Goal: Task Accomplishment & Management: Manage account settings

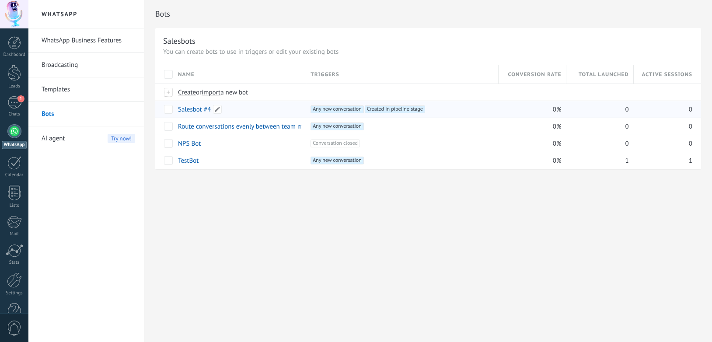
click at [186, 108] on link "Salesbot #4" at bounding box center [194, 109] width 33 height 8
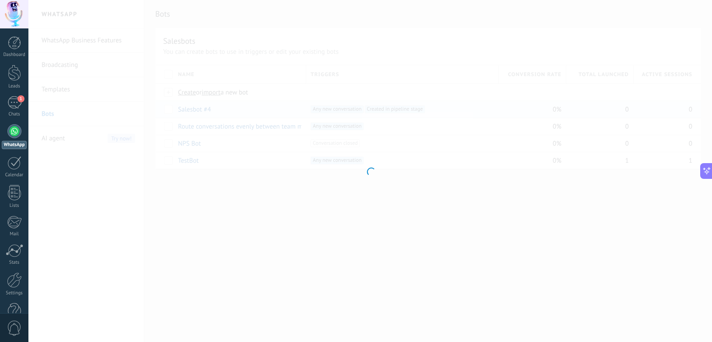
type input "**********"
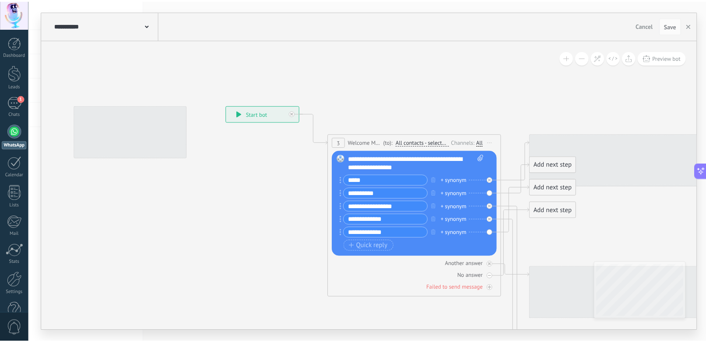
scroll to position [551, 0]
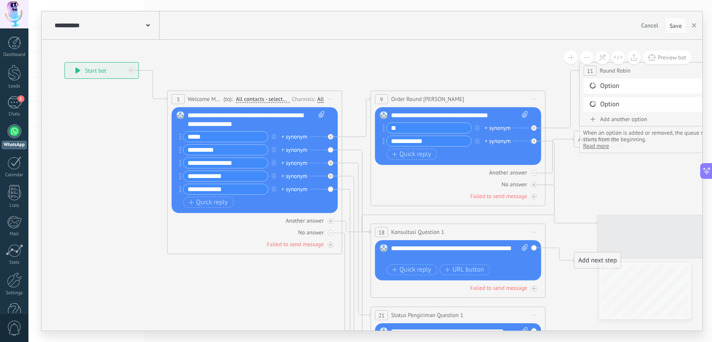
drag, startPoint x: 250, startPoint y: 228, endPoint x: 45, endPoint y: 192, distance: 208.8
click at [88, 192] on icon at bounding box center [717, 265] width 1743 height 905
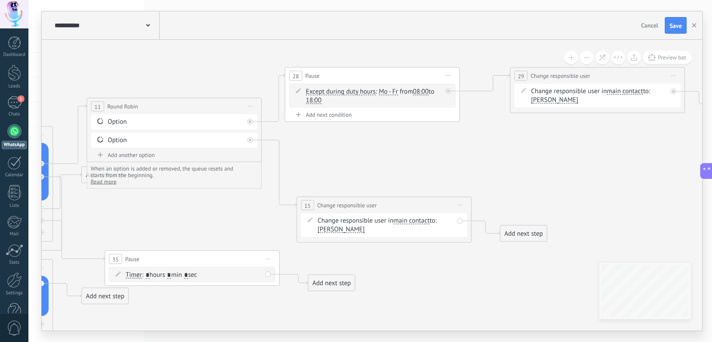
drag, startPoint x: 611, startPoint y: 194, endPoint x: 159, endPoint y: 234, distance: 453.7
click at [159, 234] on icon at bounding box center [224, 315] width 1743 height 933
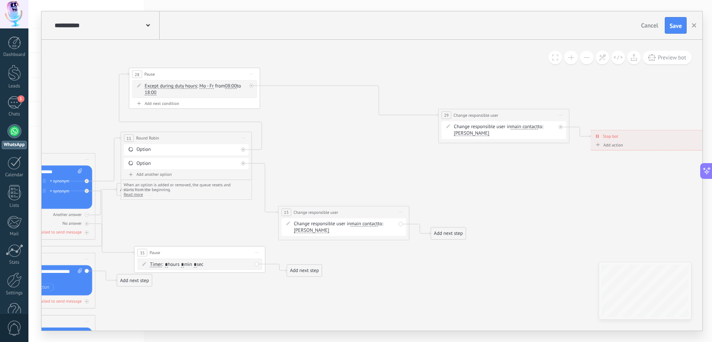
drag, startPoint x: 318, startPoint y: 117, endPoint x: 178, endPoint y: 77, distance: 145.4
click at [178, 77] on div "28 Pause ***** Start preview here Rename Duplicate [GEOGRAPHIC_DATA]" at bounding box center [194, 74] width 130 height 12
drag, startPoint x: 470, startPoint y: 115, endPoint x: 310, endPoint y: 78, distance: 164.5
click at [310, 78] on span "Change responsible user" at bounding box center [316, 77] width 45 height 6
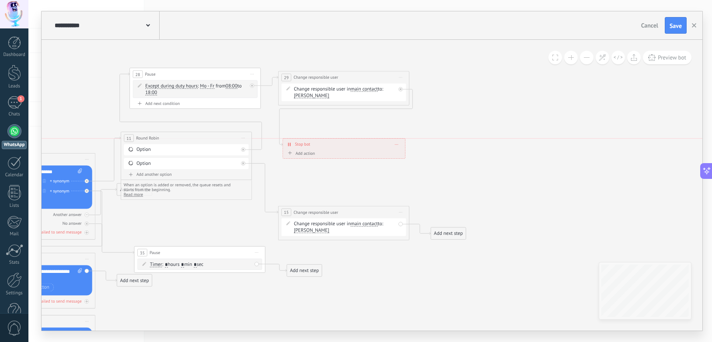
drag, startPoint x: 626, startPoint y: 140, endPoint x: 318, endPoint y: 145, distance: 307.6
click at [318, 145] on div "Stop bot ******** [GEOGRAPHIC_DATA]" at bounding box center [344, 144] width 122 height 11
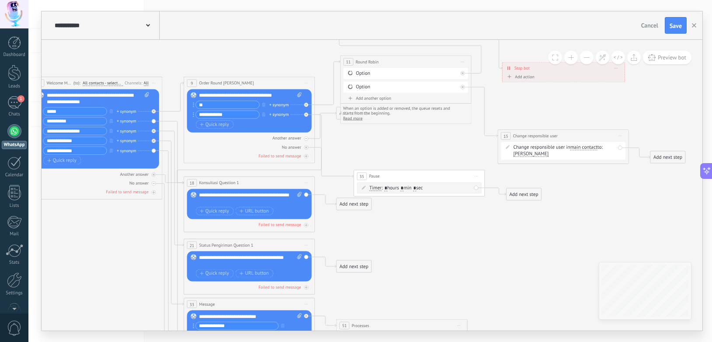
drag, startPoint x: 314, startPoint y: 196, endPoint x: 529, endPoint y: 128, distance: 225.8
click at [532, 120] on icon at bounding box center [320, 197] width 1060 height 741
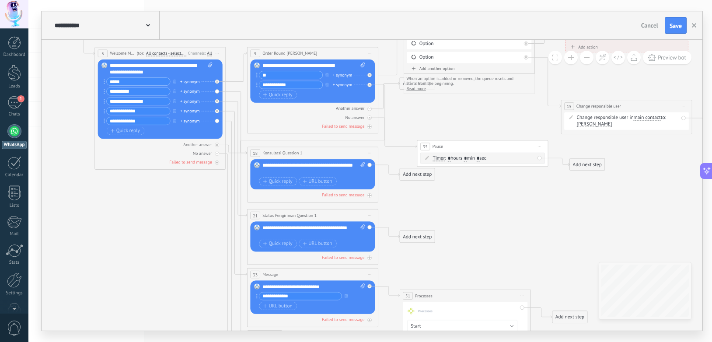
drag, startPoint x: 438, startPoint y: 230, endPoint x: 453, endPoint y: 216, distance: 20.4
click at [453, 216] on icon at bounding box center [383, 168] width 1060 height 741
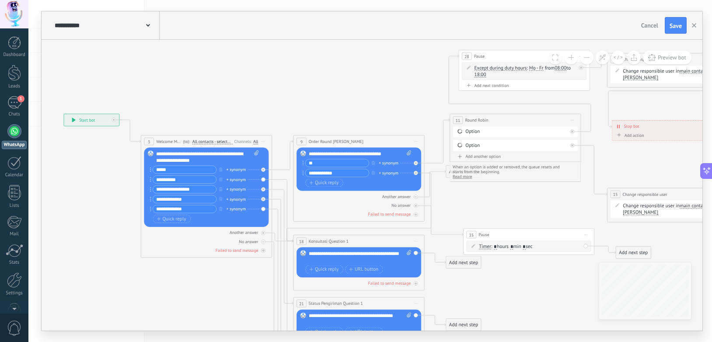
drag, startPoint x: 198, startPoint y: 159, endPoint x: 275, endPoint y: 98, distance: 97.8
click at [275, 98] on icon at bounding box center [430, 256] width 1060 height 741
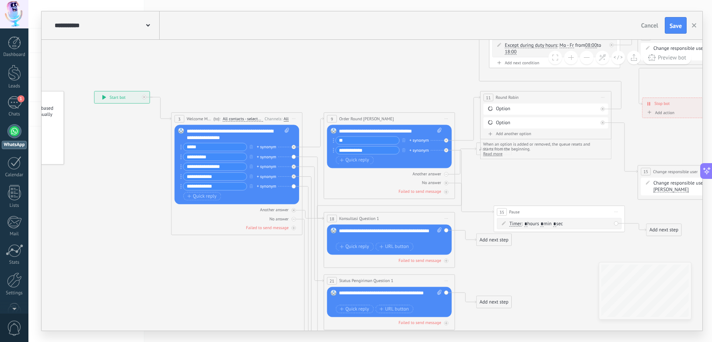
click at [293, 117] on span "Start preview here Rename Duplicate [GEOGRAPHIC_DATA]" at bounding box center [294, 119] width 10 height 10
click at [297, 84] on icon at bounding box center [460, 233] width 1060 height 741
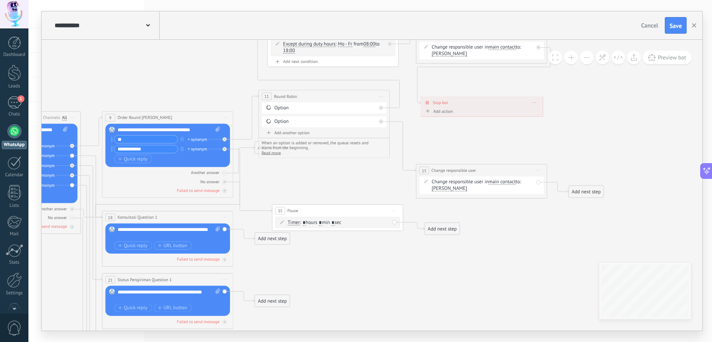
drag, startPoint x: 311, startPoint y: 80, endPoint x: 88, endPoint y: 79, distance: 222.2
click at [88, 79] on icon at bounding box center [238, 232] width 1060 height 741
click at [594, 190] on div "Add next step" at bounding box center [585, 192] width 35 height 11
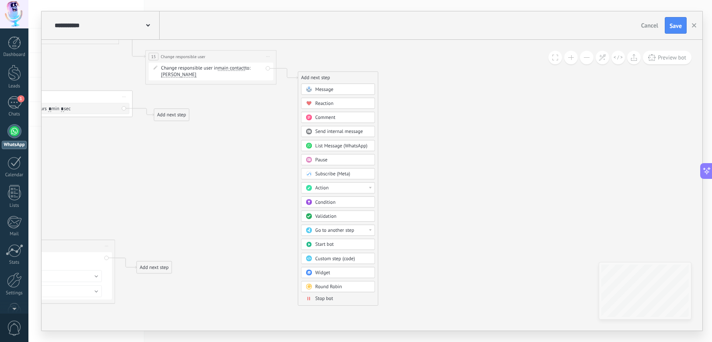
drag, startPoint x: 646, startPoint y: 170, endPoint x: 383, endPoint y: 58, distance: 285.8
click at [340, 87] on div "Message" at bounding box center [342, 89] width 55 height 7
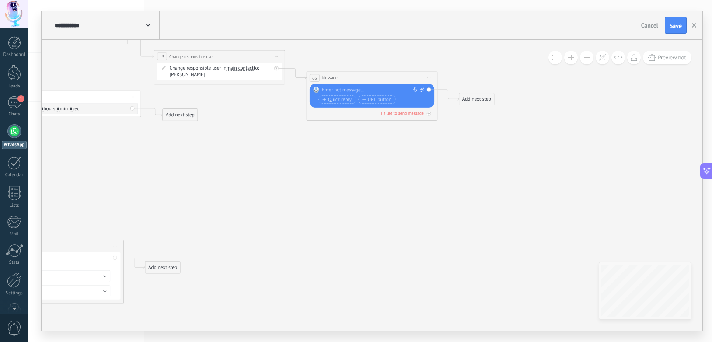
click at [423, 89] on icon at bounding box center [422, 89] width 4 height 5
click input "Upload" at bounding box center [0, 0] width 0 height 0
click at [316, 90] on rect at bounding box center [316, 90] width 6 height 6
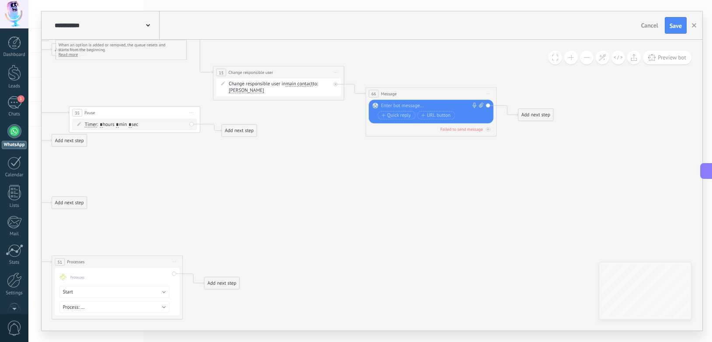
drag, startPoint x: 270, startPoint y: 161, endPoint x: 566, endPoint y: 199, distance: 298.1
click at [535, 197] on icon at bounding box center [111, 128] width 1213 height 728
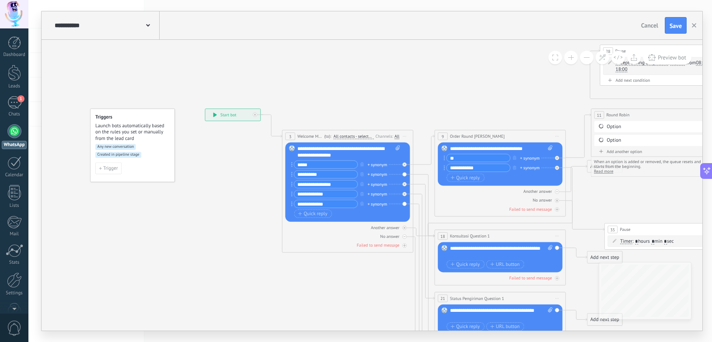
drag, startPoint x: 105, startPoint y: 194, endPoint x: 376, endPoint y: 275, distance: 282.5
click at [376, 275] on icon at bounding box center [647, 245] width 1213 height 728
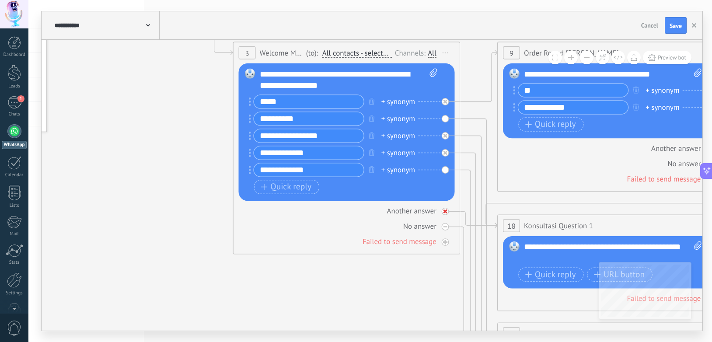
click at [454, 211] on div "Another answer" at bounding box center [346, 211] width 216 height 11
click at [445, 211] on icon at bounding box center [445, 211] width 4 height 1
click at [443, 212] on icon at bounding box center [446, 212] width 6 height 6
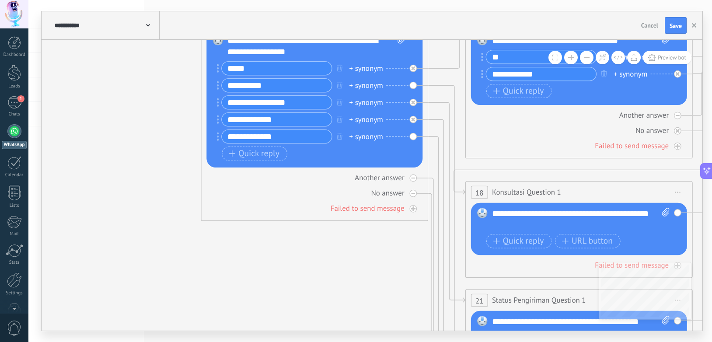
drag, startPoint x: 405, startPoint y: 292, endPoint x: 323, endPoint y: 141, distance: 172.1
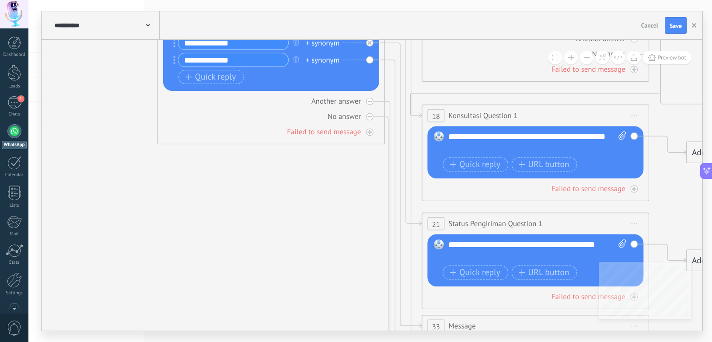
drag, startPoint x: 342, startPoint y: 178, endPoint x: 327, endPoint y: 250, distance: 74.1
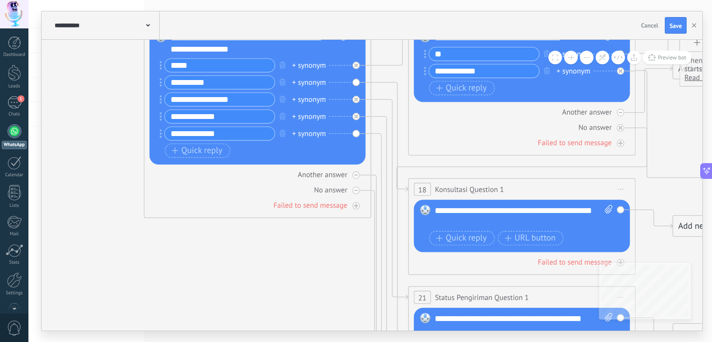
drag, startPoint x: 326, startPoint y: 264, endPoint x: 319, endPoint y: 301, distance: 36.9
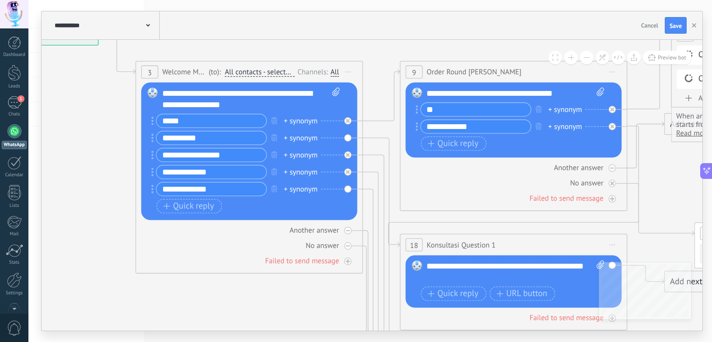
click at [301, 119] on div "+ synonym" at bounding box center [301, 120] width 34 height 11
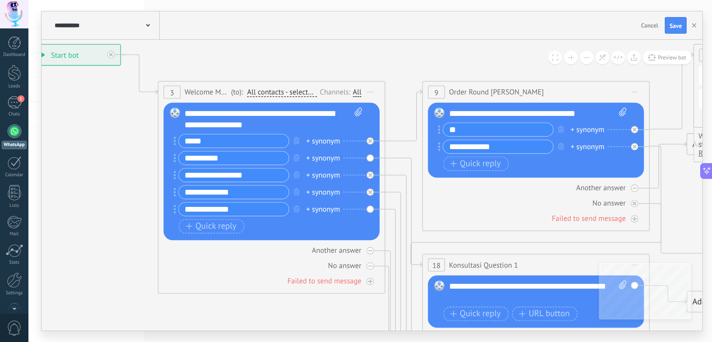
drag, startPoint x: 107, startPoint y: 147, endPoint x: 206, endPoint y: 214, distance: 119.4
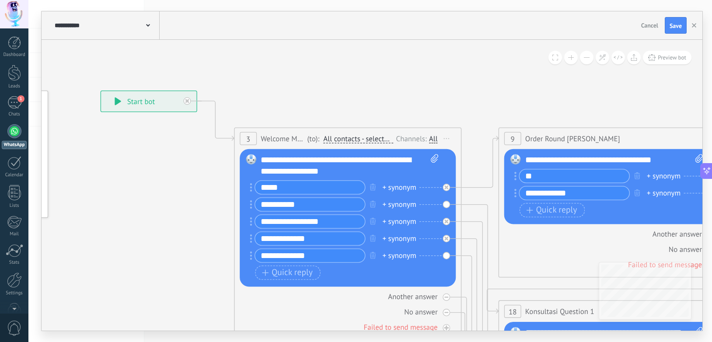
click at [359, 139] on span "All contacts - selected channels" at bounding box center [358, 138] width 70 height 9
click at [359, 139] on button "All contacts - selected channels" at bounding box center [389, 139] width 142 height 21
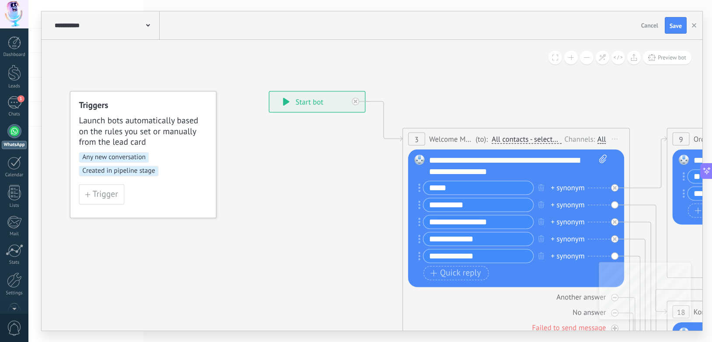
drag, startPoint x: 152, startPoint y: 164, endPoint x: 320, endPoint y: 165, distance: 168.4
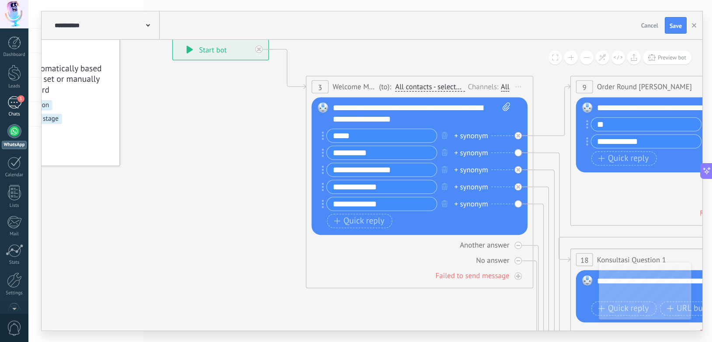
drag, startPoint x: 343, startPoint y: 220, endPoint x: 15, endPoint y: 100, distance: 349.5
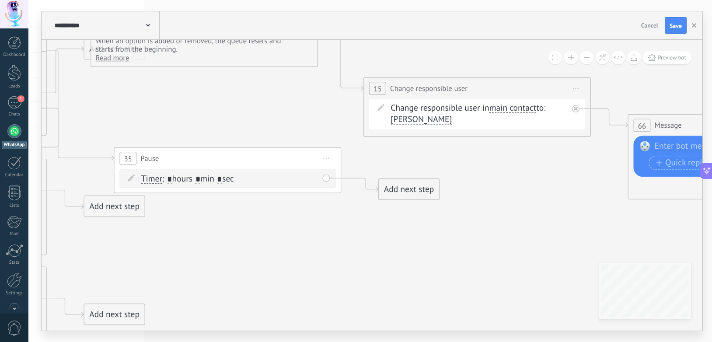
drag, startPoint x: 599, startPoint y: 185, endPoint x: 41, endPoint y: 155, distance: 558.5
click at [41, 155] on icon at bounding box center [188, 184] width 2102 height 1263
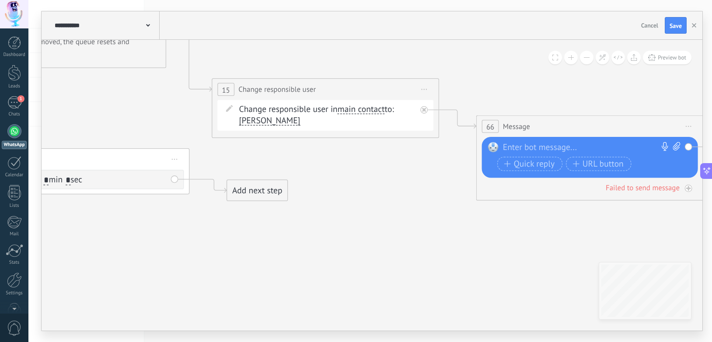
drag, startPoint x: 566, startPoint y: 161, endPoint x: 402, endPoint y: 164, distance: 164.1
click at [418, 161] on icon at bounding box center [36, 186] width 2102 height 1263
click at [269, 185] on div "Add next step" at bounding box center [257, 190] width 60 height 19
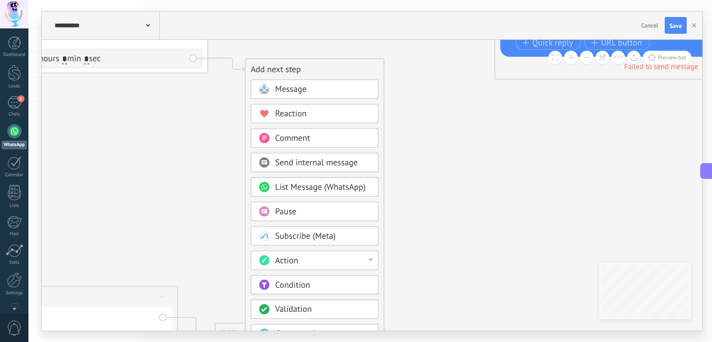
drag, startPoint x: 399, startPoint y: 213, endPoint x: 417, endPoint y: 94, distance: 121.3
click at [417, 94] on icon at bounding box center [54, 64] width 2102 height 1263
click at [325, 186] on span "List Message (WhatsApp)" at bounding box center [320, 187] width 91 height 11
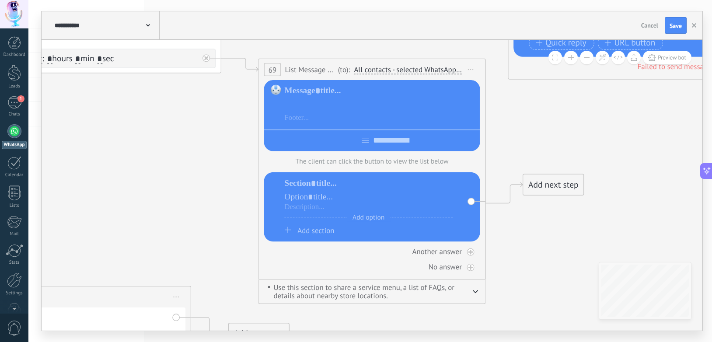
click at [328, 106] on div at bounding box center [380, 104] width 192 height 11
click at [350, 138] on div at bounding box center [372, 137] width 216 height 17
click at [332, 100] on div at bounding box center [380, 104] width 192 height 11
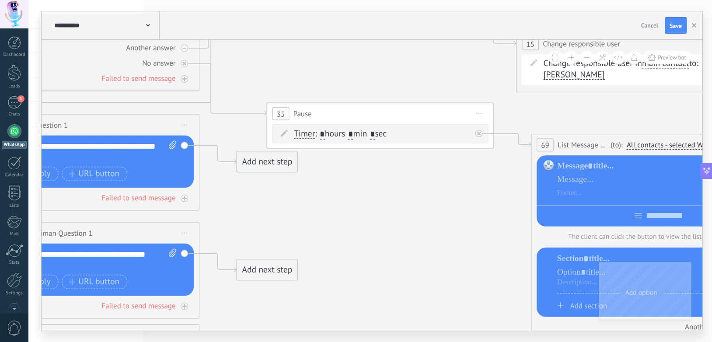
drag, startPoint x: 182, startPoint y: 148, endPoint x: 584, endPoint y: 224, distance: 408.7
click at [584, 224] on icon at bounding box center [341, 156] width 2102 height 1295
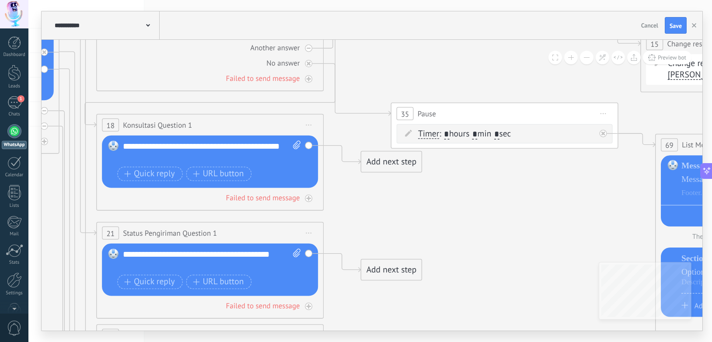
drag, startPoint x: 534, startPoint y: 202, endPoint x: 262, endPoint y: 169, distance: 274.1
click at [275, 169] on icon at bounding box center [465, 156] width 2102 height 1295
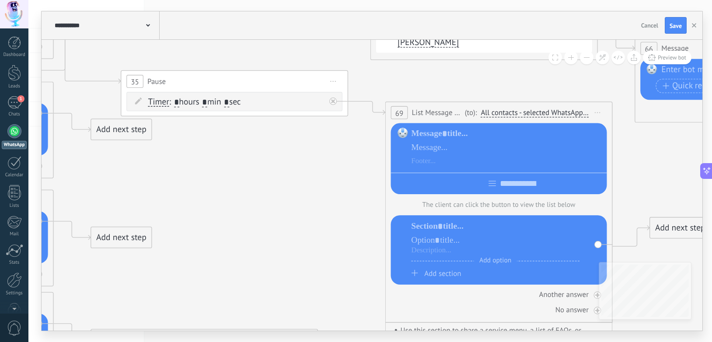
drag, startPoint x: 357, startPoint y: 177, endPoint x: 232, endPoint y: 159, distance: 126.8
click at [232, 159] on icon at bounding box center [195, 123] width 2102 height 1295
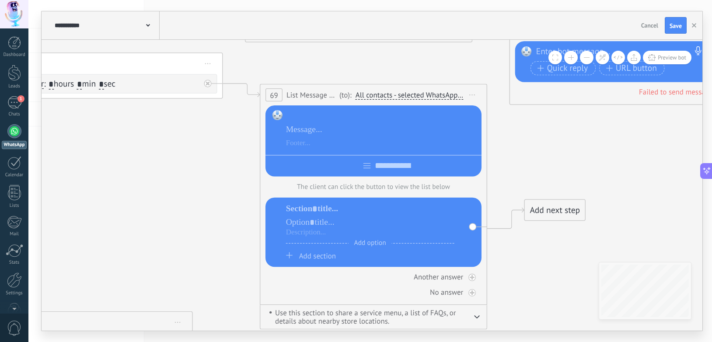
click at [359, 117] on div at bounding box center [382, 116] width 192 height 11
click at [325, 220] on div at bounding box center [370, 222] width 168 height 11
click at [326, 213] on div at bounding box center [370, 208] width 168 height 11
click at [358, 169] on div at bounding box center [374, 163] width 216 height 17
click at [333, 213] on div at bounding box center [370, 208] width 168 height 11
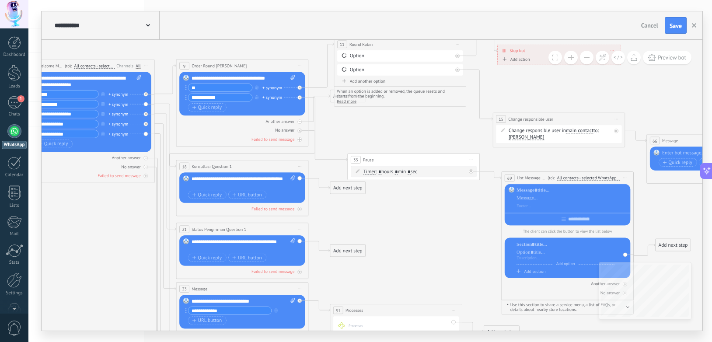
drag, startPoint x: 217, startPoint y: 219, endPoint x: 473, endPoint y: 251, distance: 258.8
click at [473, 251] on icon at bounding box center [390, 185] width 1223 height 754
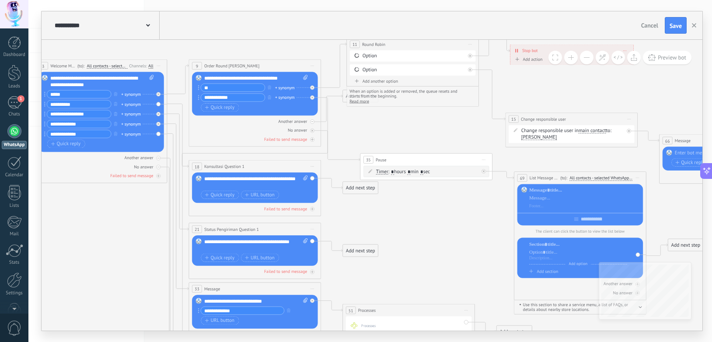
click at [89, 79] on div "**********" at bounding box center [102, 81] width 104 height 13
copy div "**********"
click at [559, 194] on div at bounding box center [585, 198] width 112 height 22
click at [555, 190] on div at bounding box center [585, 190] width 112 height 7
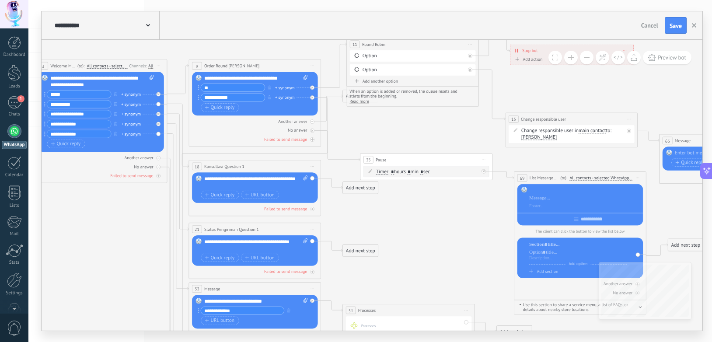
paste div
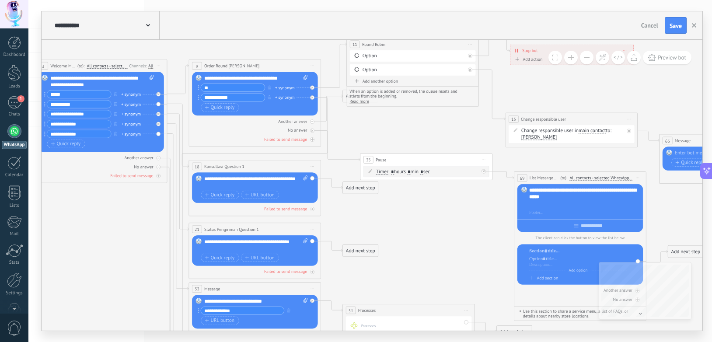
click at [540, 208] on div at bounding box center [585, 205] width 112 height 7
click at [488, 237] on icon at bounding box center [403, 185] width 1223 height 754
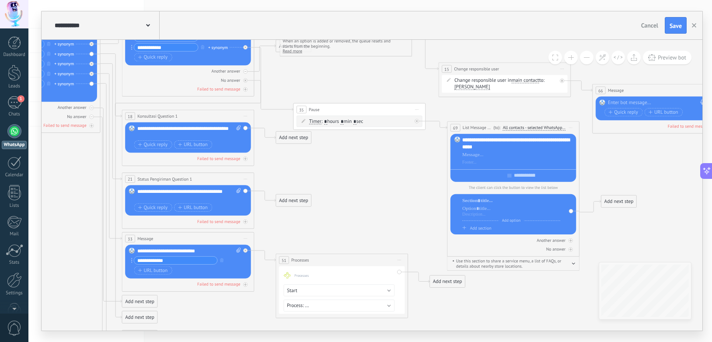
drag, startPoint x: 486, startPoint y: 247, endPoint x: 415, endPoint y: 193, distance: 89.1
click at [415, 193] on icon at bounding box center [336, 135] width 1223 height 754
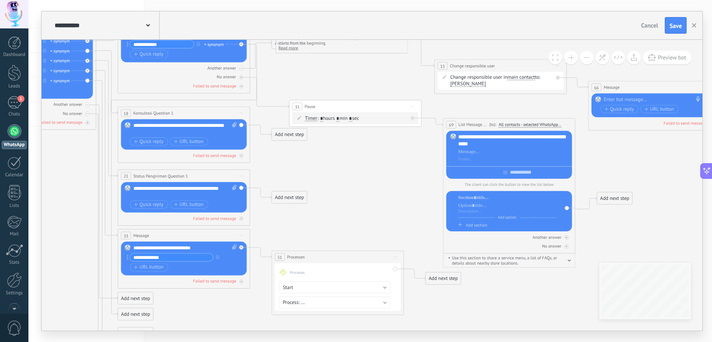
drag, startPoint x: 286, startPoint y: 206, endPoint x: 388, endPoint y: 233, distance: 105.6
click at [482, 201] on div at bounding box center [507, 197] width 98 height 7
click at [522, 172] on div at bounding box center [509, 171] width 126 height 10
type input "*"
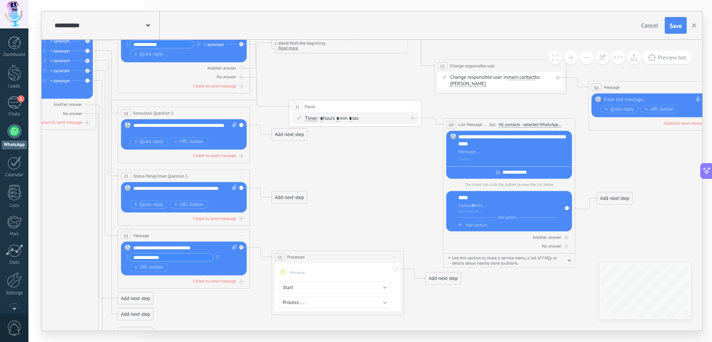
type input "**********"
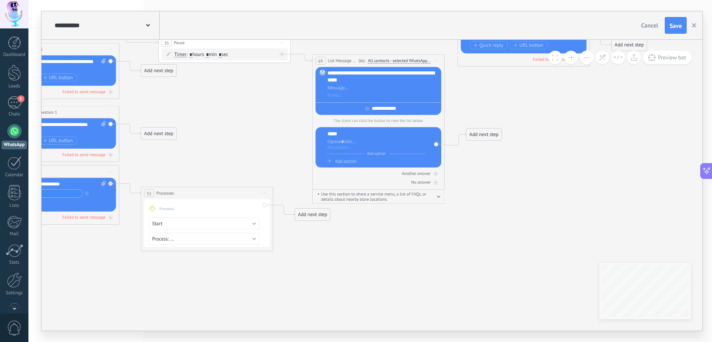
drag, startPoint x: 543, startPoint y: 305, endPoint x: 377, endPoint y: 241, distance: 178.2
click at [377, 241] on icon at bounding box center [201, 68] width 1223 height 754
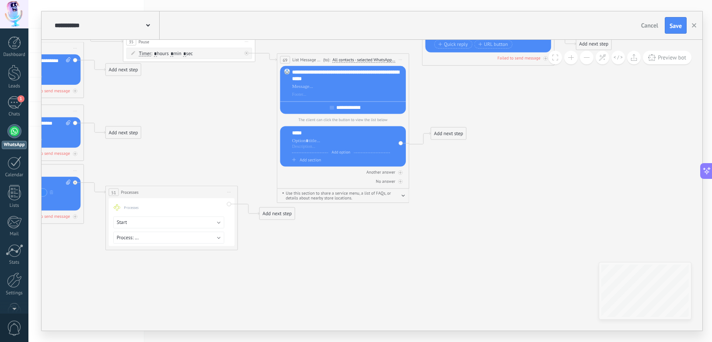
click at [313, 160] on span "Add section" at bounding box center [310, 160] width 21 height 6
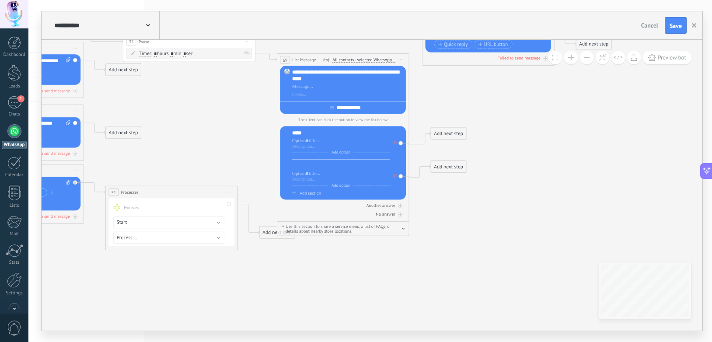
click at [305, 168] on div at bounding box center [341, 166] width 98 height 7
click at [438, 242] on icon at bounding box center [165, 73] width 1223 height 766
click at [402, 229] on icon "button" at bounding box center [403, 229] width 3 height 2
click at [402, 229] on icon "button" at bounding box center [403, 228] width 3 height 2
click at [404, 58] on span "Start preview here Rename Duplicate [GEOGRAPHIC_DATA]" at bounding box center [400, 60] width 10 height 10
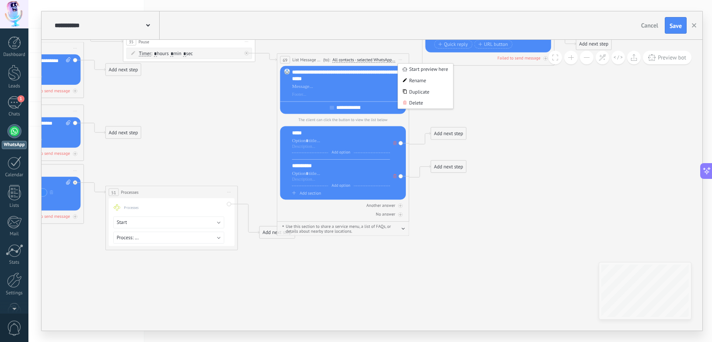
click at [539, 129] on icon at bounding box center [165, 73] width 1223 height 766
click at [461, 136] on div "Add next step" at bounding box center [448, 133] width 35 height 11
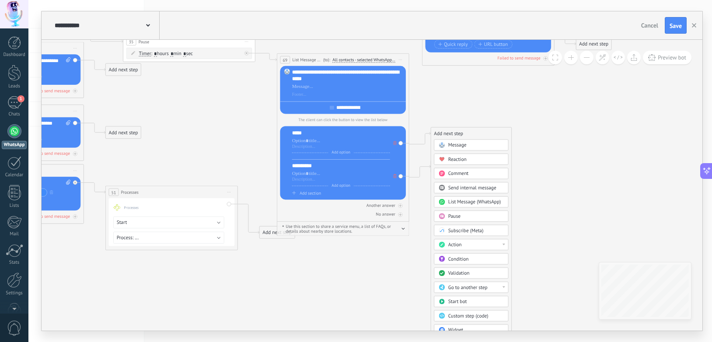
click at [482, 204] on span "List Message (WhatsApp)" at bounding box center [474, 202] width 52 height 6
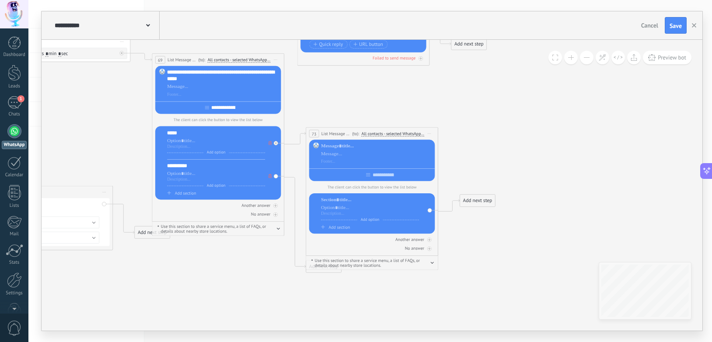
click at [431, 133] on span "Start preview here Rename Duplicate [GEOGRAPHIC_DATA]" at bounding box center [429, 134] width 10 height 10
click at [450, 179] on div "Delete" at bounding box center [454, 176] width 55 height 11
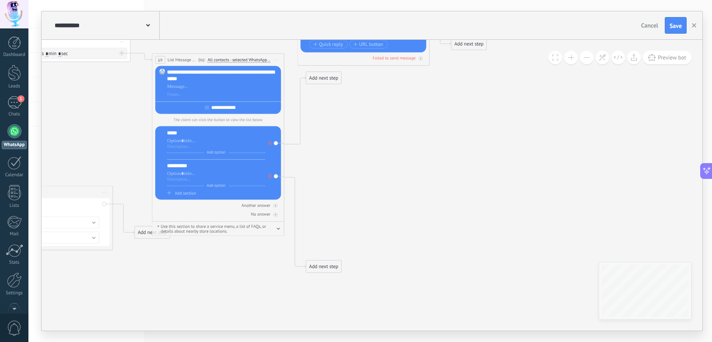
click at [315, 77] on div "Add next step" at bounding box center [323, 78] width 35 height 11
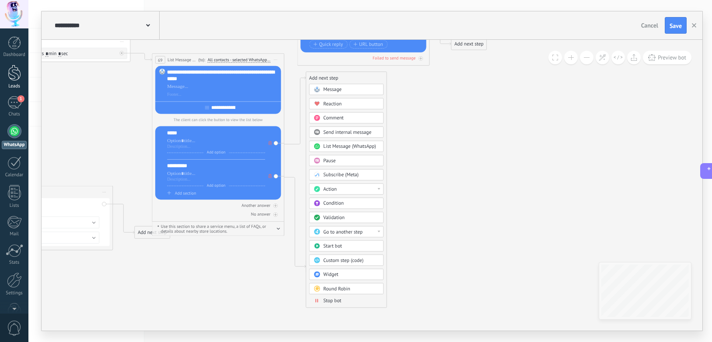
click at [14, 73] on div at bounding box center [14, 73] width 13 height 16
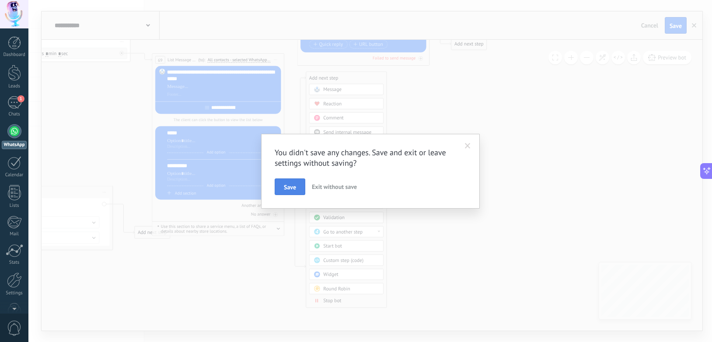
click at [290, 190] on span "Save" at bounding box center [290, 187] width 12 height 6
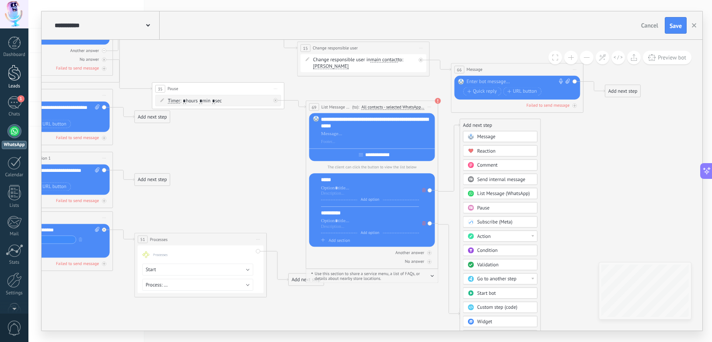
click at [14, 74] on div at bounding box center [14, 73] width 13 height 16
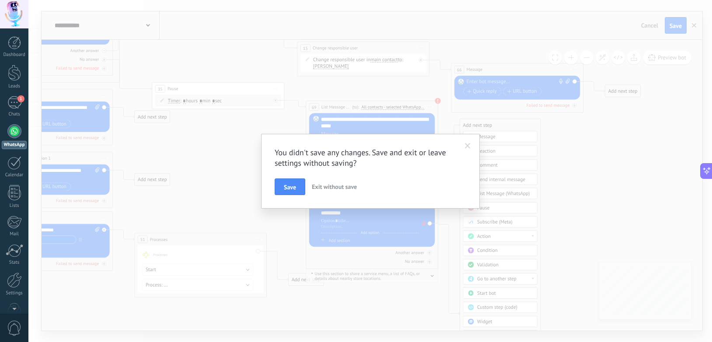
click at [343, 183] on span "Exit without save" at bounding box center [334, 187] width 45 height 8
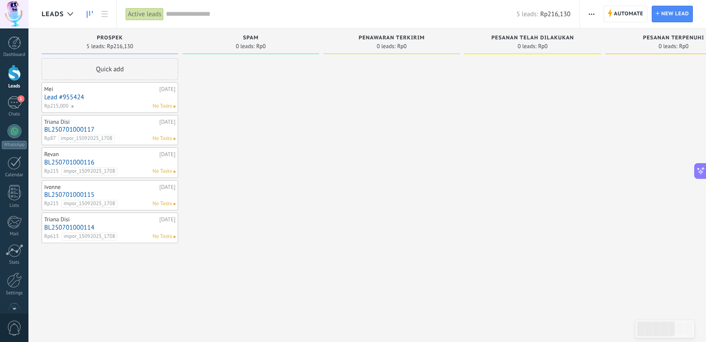
click at [187, 16] on input "text" at bounding box center [341, 14] width 350 height 9
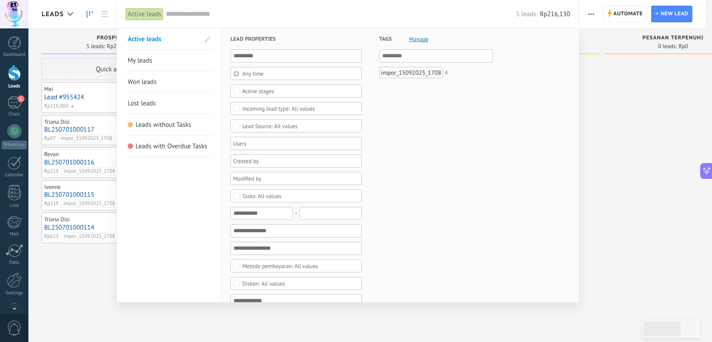
click at [277, 72] on span "Any time" at bounding box center [299, 73] width 115 height 7
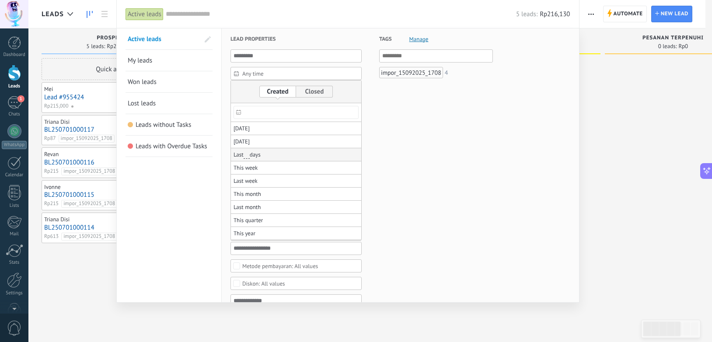
click at [280, 156] on li "Last ** 30 days" at bounding box center [296, 154] width 130 height 13
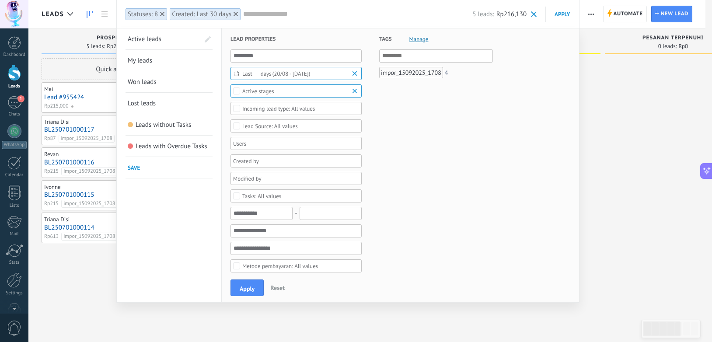
click at [312, 142] on div at bounding box center [293, 143] width 122 height 10
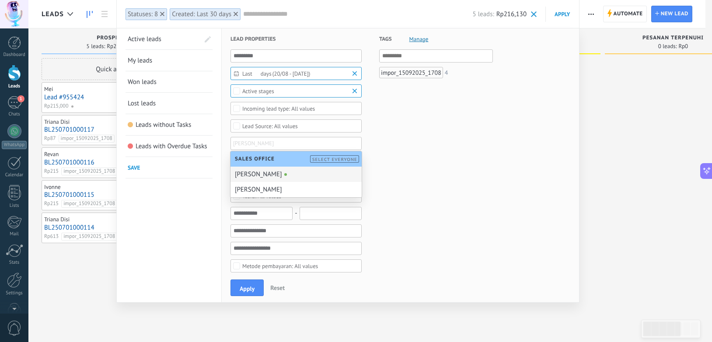
click at [255, 174] on div "[PERSON_NAME]" at bounding box center [296, 174] width 131 height 15
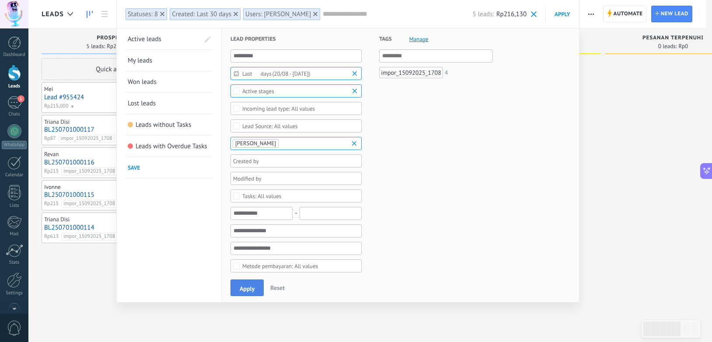
click at [252, 286] on span "Apply" at bounding box center [247, 289] width 15 height 6
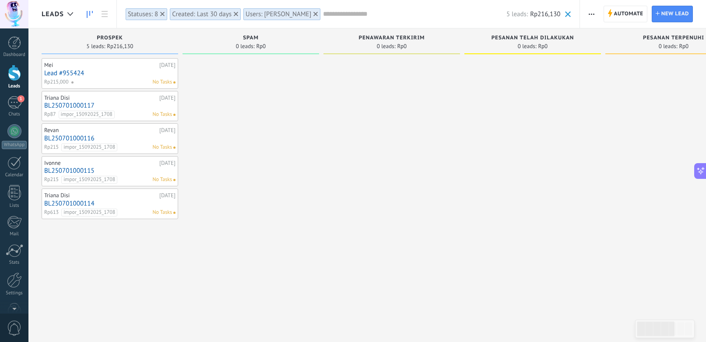
click at [418, 41] on div "Penawaran terkirim" at bounding box center [392, 38] width 128 height 7
click at [416, 36] on span "Penawaran terkirim" at bounding box center [392, 38] width 66 height 6
click at [568, 14] on span at bounding box center [568, 14] width 6 height 6
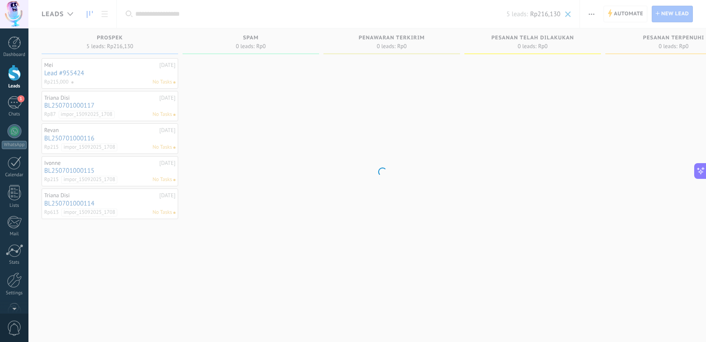
click at [388, 82] on body ".abccls-1,.abccls-2{fill-rule:evenodd}.abccls-2{fill:#fff} .abfcls-1{fill:none}…" at bounding box center [353, 171] width 706 height 342
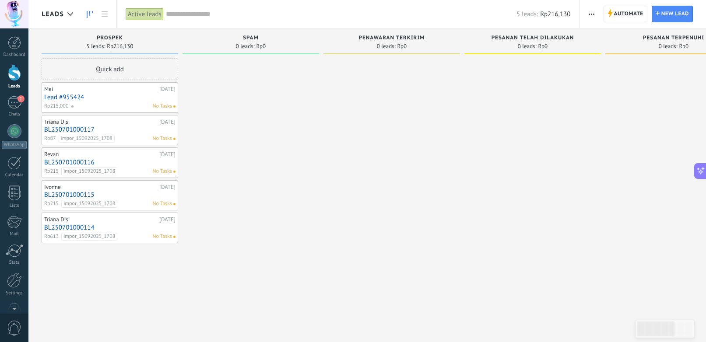
click at [412, 38] on span "Penawaran terkirim" at bounding box center [392, 38] width 66 height 6
click at [424, 38] on span "Penawaran terkirim" at bounding box center [392, 38] width 66 height 6
click at [416, 37] on span "Penawaran terkirim" at bounding box center [392, 38] width 66 height 6
click at [597, 6] on div "Automate New broadcast Edit pipeline Edit card layout Import Export Find duplic…" at bounding box center [591, 14] width 15 height 17
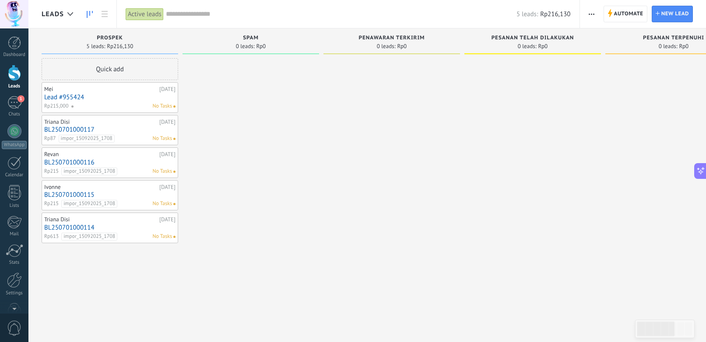
click at [593, 12] on span "button" at bounding box center [591, 14] width 6 height 17
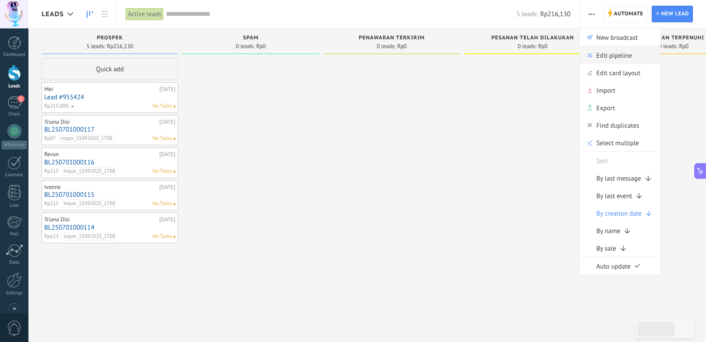
click at [610, 59] on span "Edit pipeline" at bounding box center [613, 54] width 35 height 17
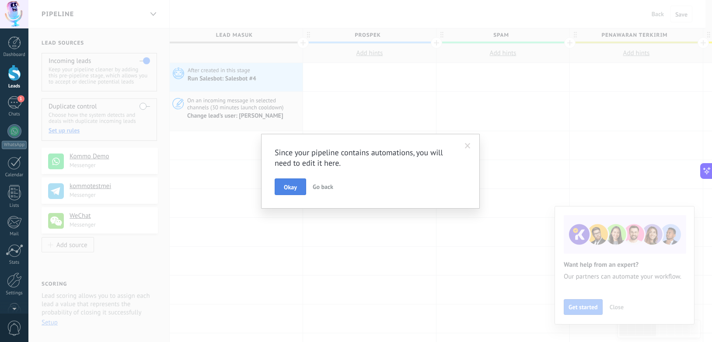
click at [293, 189] on span "Okay" at bounding box center [290, 187] width 13 height 6
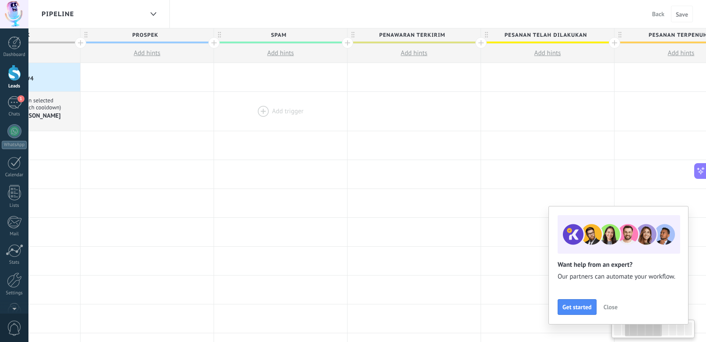
drag, startPoint x: 517, startPoint y: 85, endPoint x: 294, endPoint y: 96, distance: 222.9
click at [408, 35] on span "Penawaran terkirim" at bounding box center [411, 35] width 129 height 14
type input "**********"
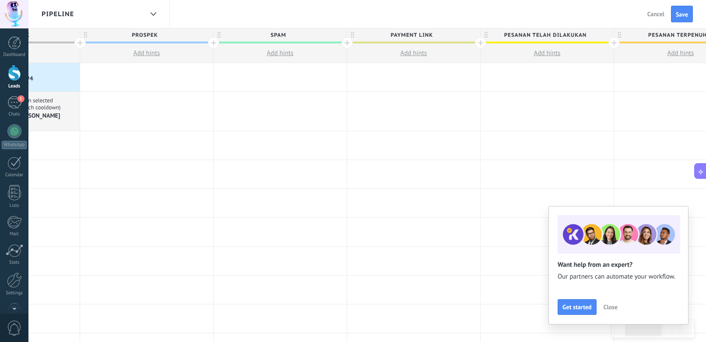
click at [531, 35] on span "Pesanan telah dilakukan" at bounding box center [544, 35] width 129 height 14
type input "*****"
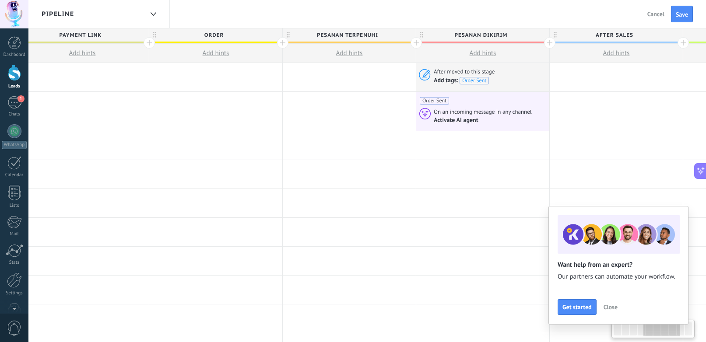
scroll to position [0, 554]
click at [338, 36] on span "Pesanan terpenuhi" at bounding box center [347, 35] width 129 height 14
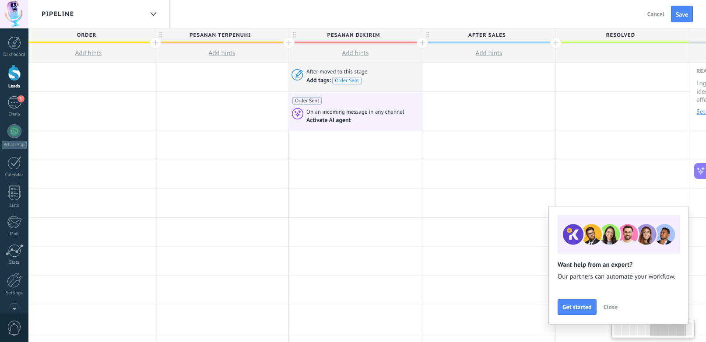
scroll to position [0, 681]
drag, startPoint x: 422, startPoint y: 35, endPoint x: 295, endPoint y: 35, distance: 126.9
click at [295, 35] on icon at bounding box center [295, 35] width 3 height 6
click at [325, 35] on input "**********" at bounding box center [354, 34] width 116 height 13
click at [251, 77] on div at bounding box center [222, 77] width 133 height 28
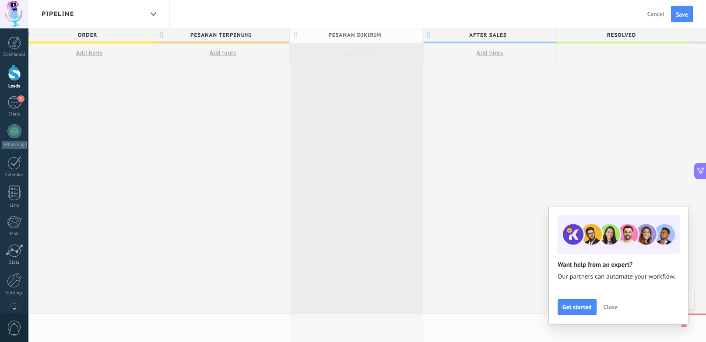
scroll to position [0, 680]
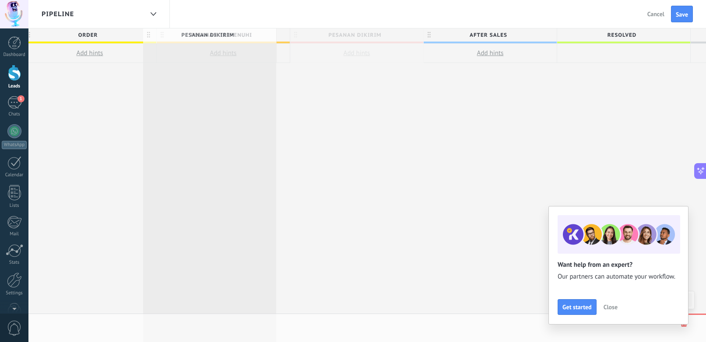
drag, startPoint x: 295, startPoint y: 35, endPoint x: 148, endPoint y: 35, distance: 147.0
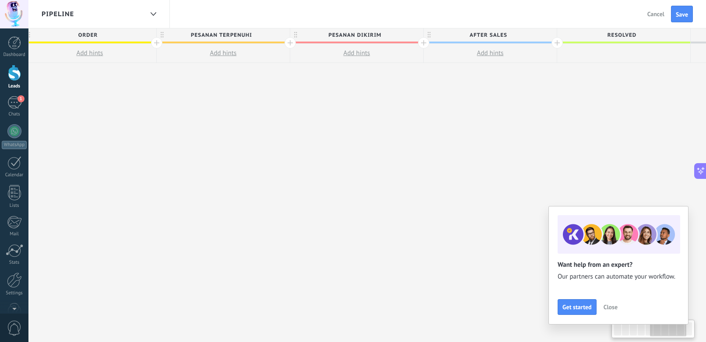
click at [610, 307] on span "Close" at bounding box center [610, 307] width 14 height 6
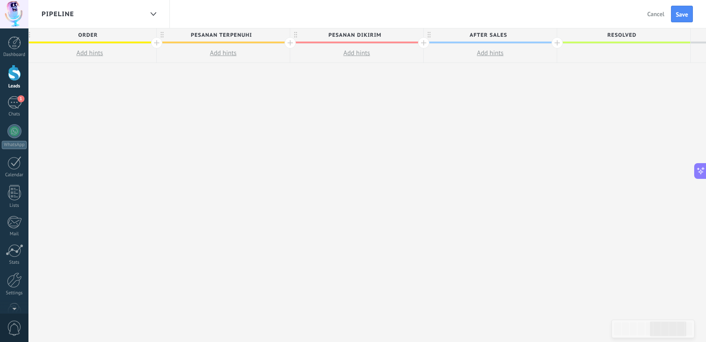
click at [17, 69] on div at bounding box center [14, 73] width 13 height 16
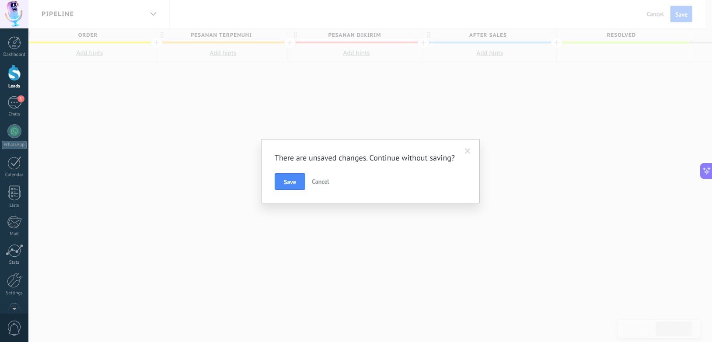
click at [325, 180] on span "Cancel" at bounding box center [320, 182] width 17 height 8
